Goal: Task Accomplishment & Management: Manage account settings

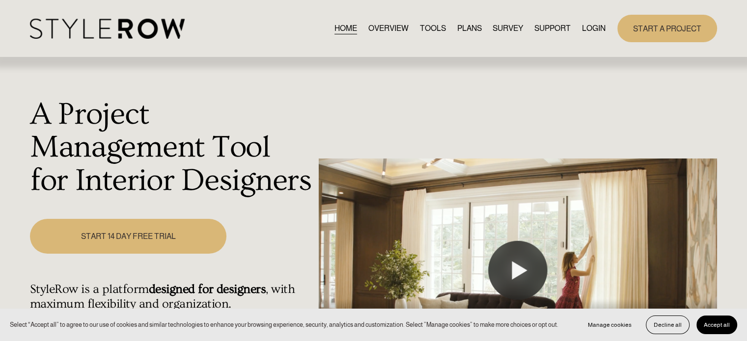
click at [595, 26] on link "LOGIN" at bounding box center [594, 28] width 24 height 13
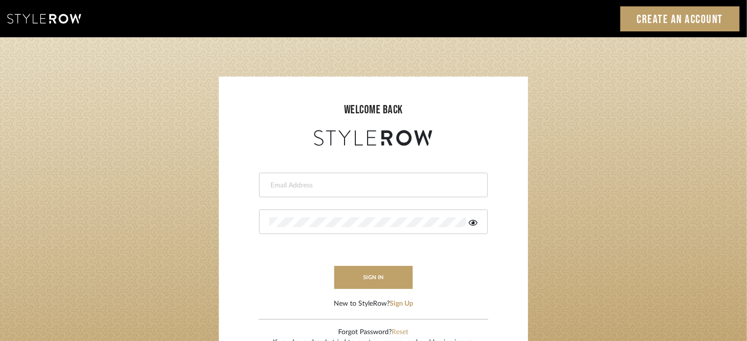
click at [430, 188] on input "email" at bounding box center [372, 186] width 206 height 10
type input "[PERSON_NAME][EMAIL_ADDRESS][DOMAIN_NAME]"
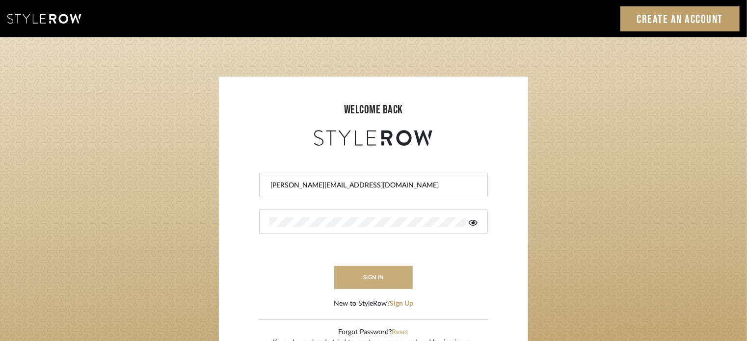
click at [398, 273] on button "sign in" at bounding box center [373, 277] width 79 height 23
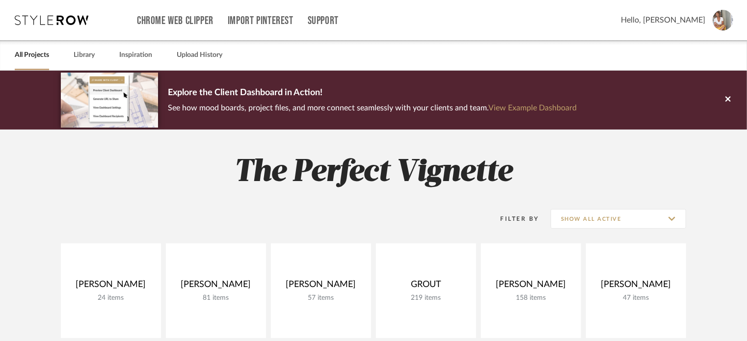
click at [718, 16] on img at bounding box center [723, 20] width 21 height 21
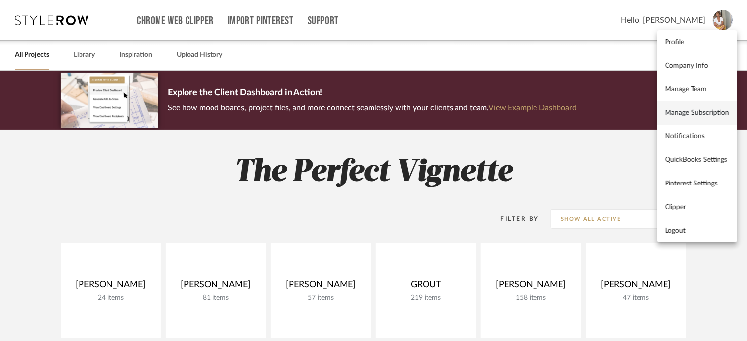
click at [689, 109] on span "Manage Subscription" at bounding box center [697, 113] width 64 height 8
